Goal: Browse casually: Explore the website without a specific task or goal

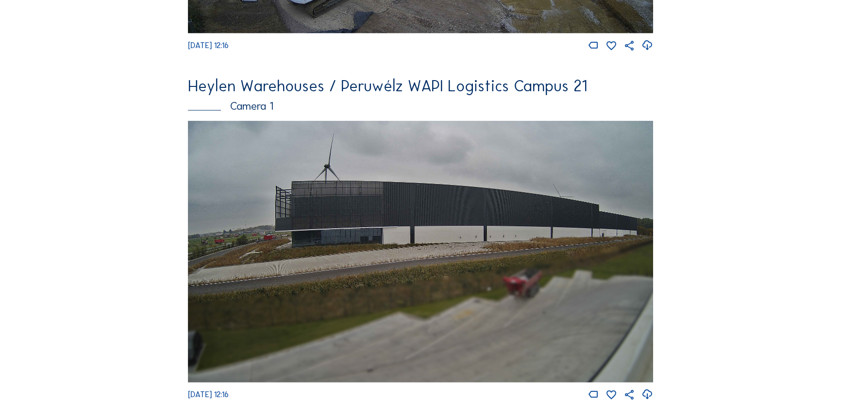
scroll to position [2914, 0]
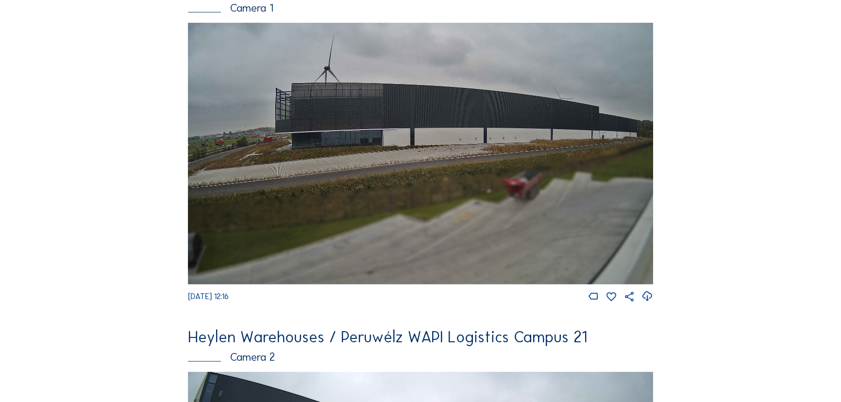
click at [249, 151] on img at bounding box center [420, 154] width 465 height 262
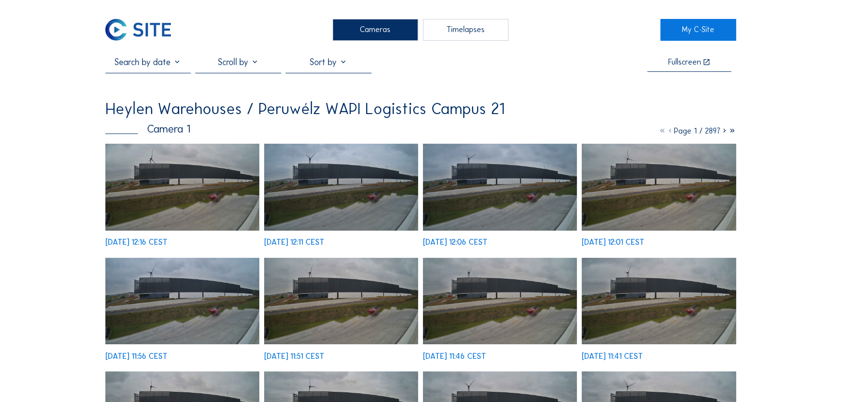
click at [197, 182] on img at bounding box center [182, 187] width 154 height 87
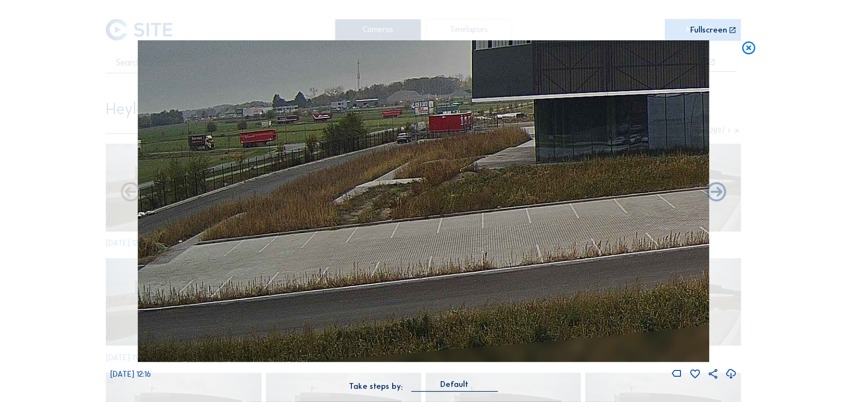
drag, startPoint x: 305, startPoint y: 180, endPoint x: 378, endPoint y: 172, distance: 73.3
click at [377, 172] on img at bounding box center [424, 200] width 572 height 321
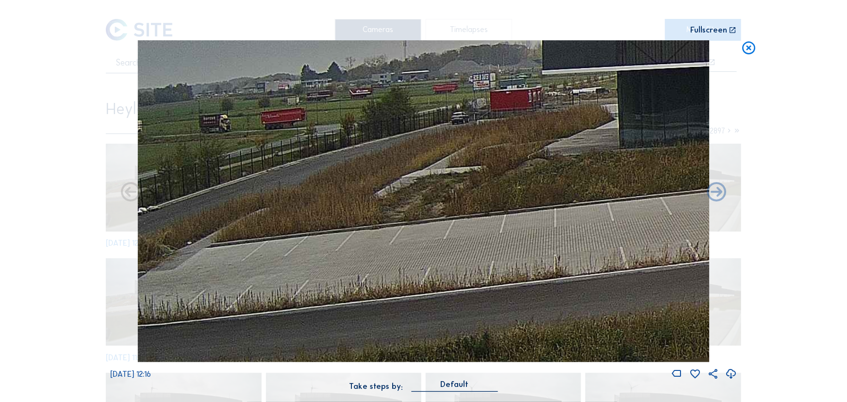
drag, startPoint x: 298, startPoint y: 183, endPoint x: 342, endPoint y: 180, distance: 44.3
click at [342, 180] on img at bounding box center [424, 200] width 572 height 321
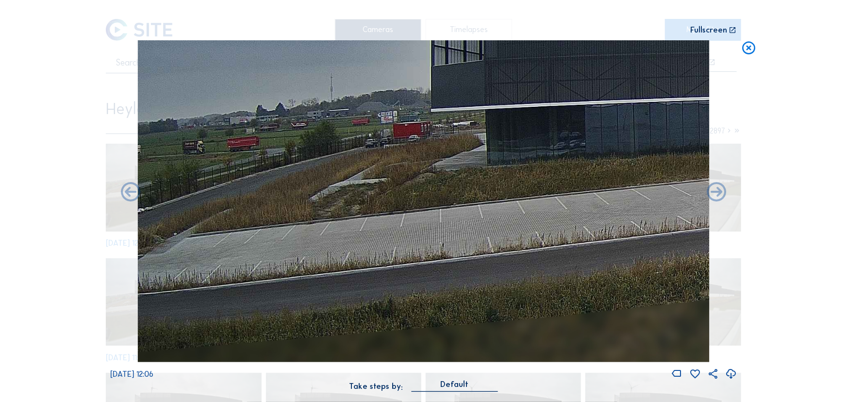
click at [752, 48] on icon at bounding box center [749, 48] width 16 height 16
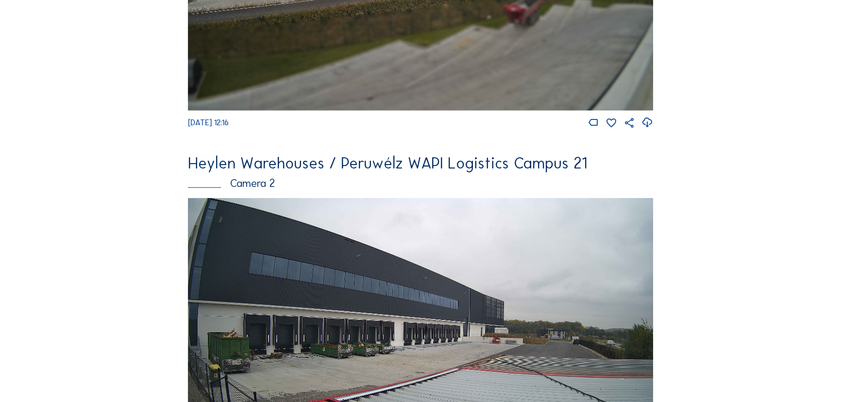
scroll to position [3263, 0]
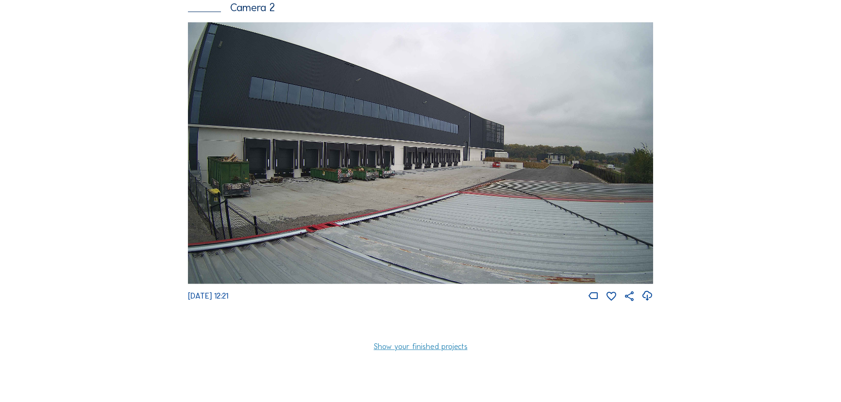
click at [588, 180] on img at bounding box center [420, 153] width 465 height 262
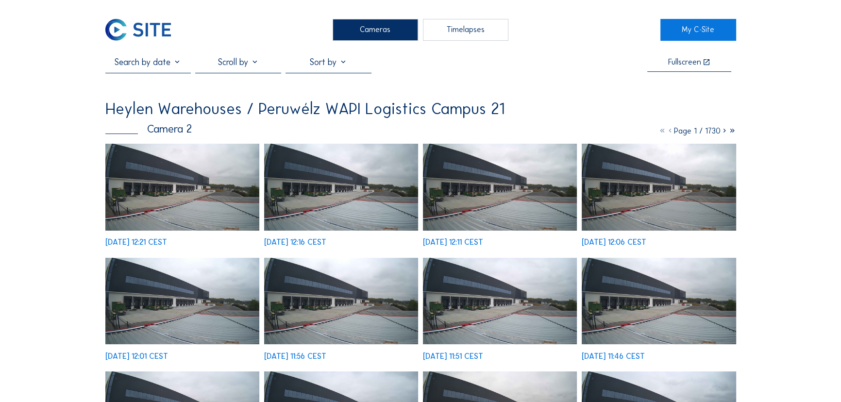
click at [209, 175] on img at bounding box center [182, 187] width 154 height 87
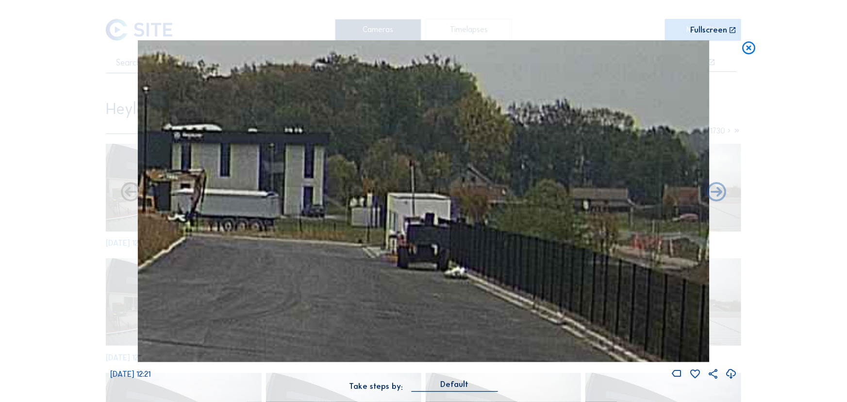
drag, startPoint x: 610, startPoint y: 211, endPoint x: 492, endPoint y: 246, distance: 122.6
click at [492, 246] on img at bounding box center [424, 200] width 572 height 321
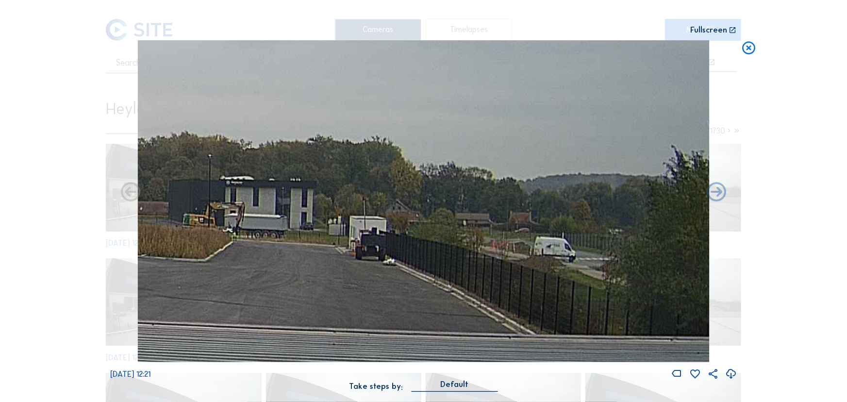
drag, startPoint x: 529, startPoint y: 299, endPoint x: 446, endPoint y: 291, distance: 82.9
click at [448, 295] on img at bounding box center [424, 200] width 572 height 321
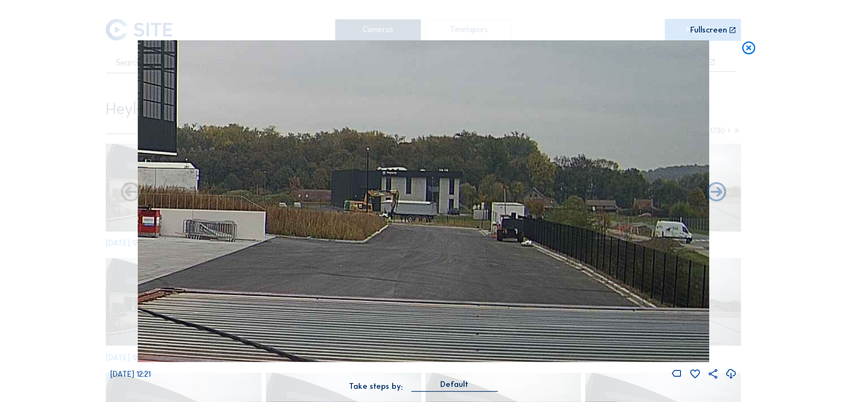
drag, startPoint x: 595, startPoint y: 228, endPoint x: 582, endPoint y: 233, distance: 13.8
click at [582, 233] on img at bounding box center [424, 200] width 572 height 321
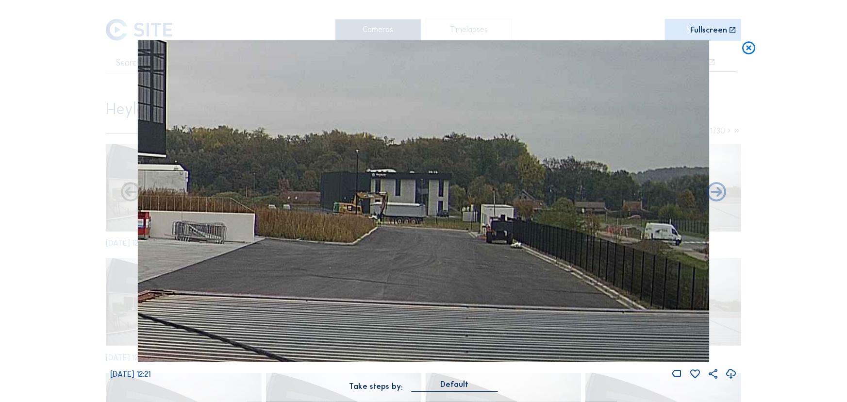
drag, startPoint x: 582, startPoint y: 232, endPoint x: 569, endPoint y: 234, distance: 13.8
click at [569, 234] on img at bounding box center [424, 200] width 572 height 321
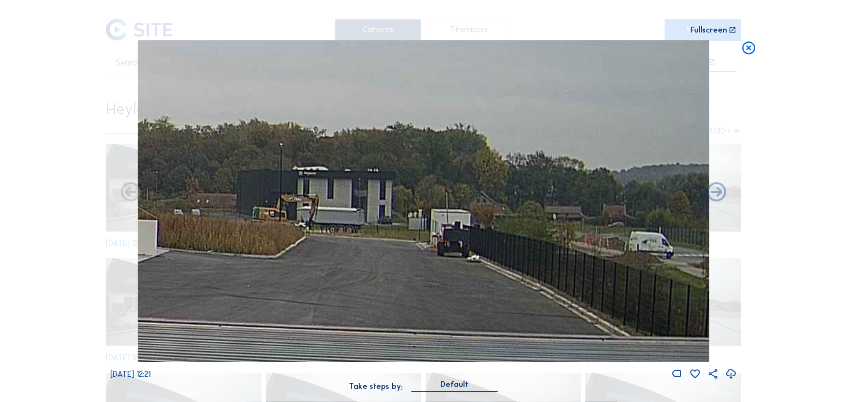
drag, startPoint x: 568, startPoint y: 231, endPoint x: 549, endPoint y: 238, distance: 20.5
click at [549, 238] on img at bounding box center [424, 200] width 572 height 321
click at [746, 46] on icon at bounding box center [749, 48] width 16 height 16
